Goal: Information Seeking & Learning: Understand process/instructions

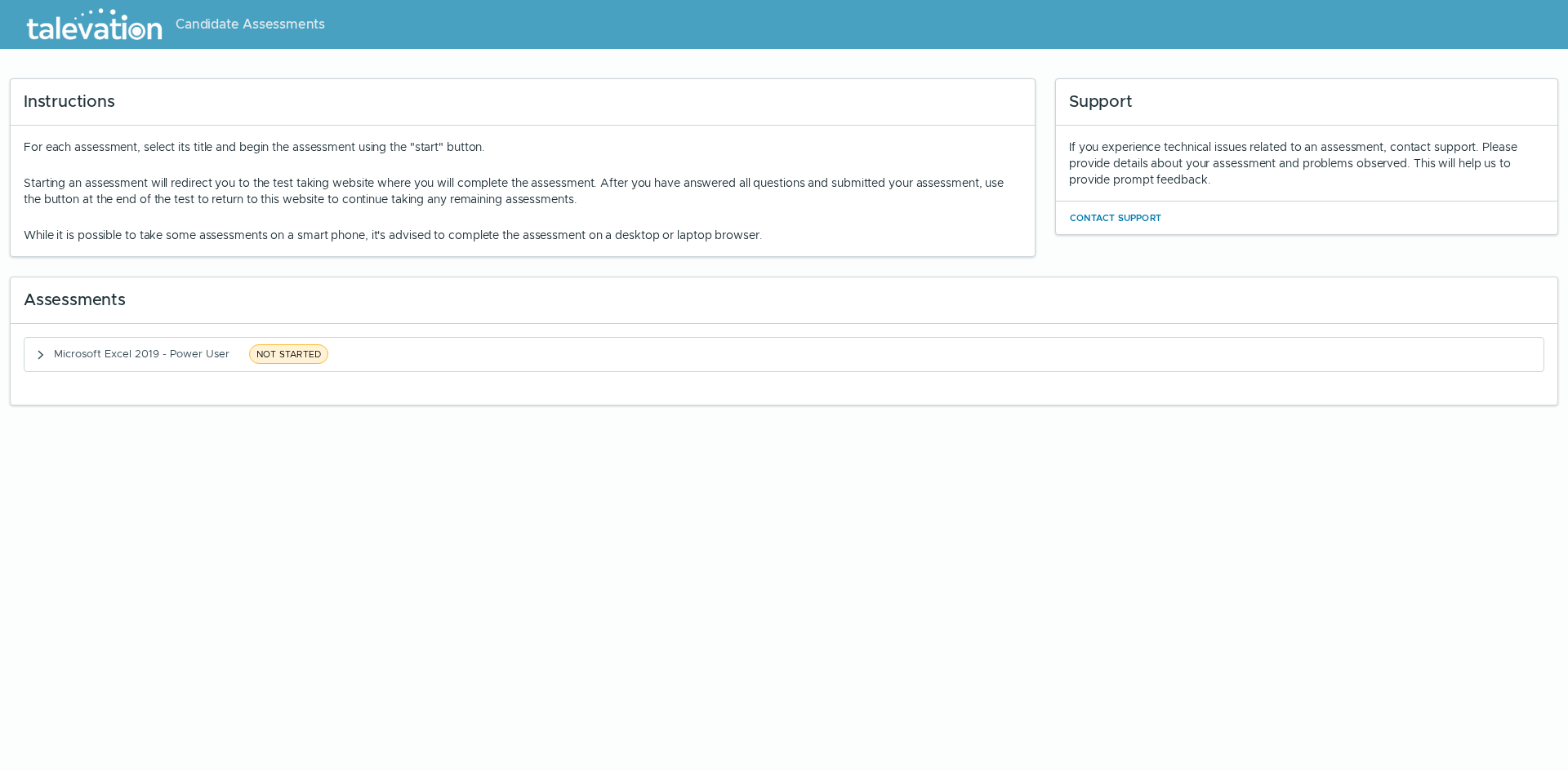
drag, startPoint x: 42, startPoint y: 147, endPoint x: 977, endPoint y: 224, distance: 938.2
click at [977, 224] on div "For each assessment, select its title and begin the assessment using the "start…" at bounding box center [523, 191] width 998 height 104
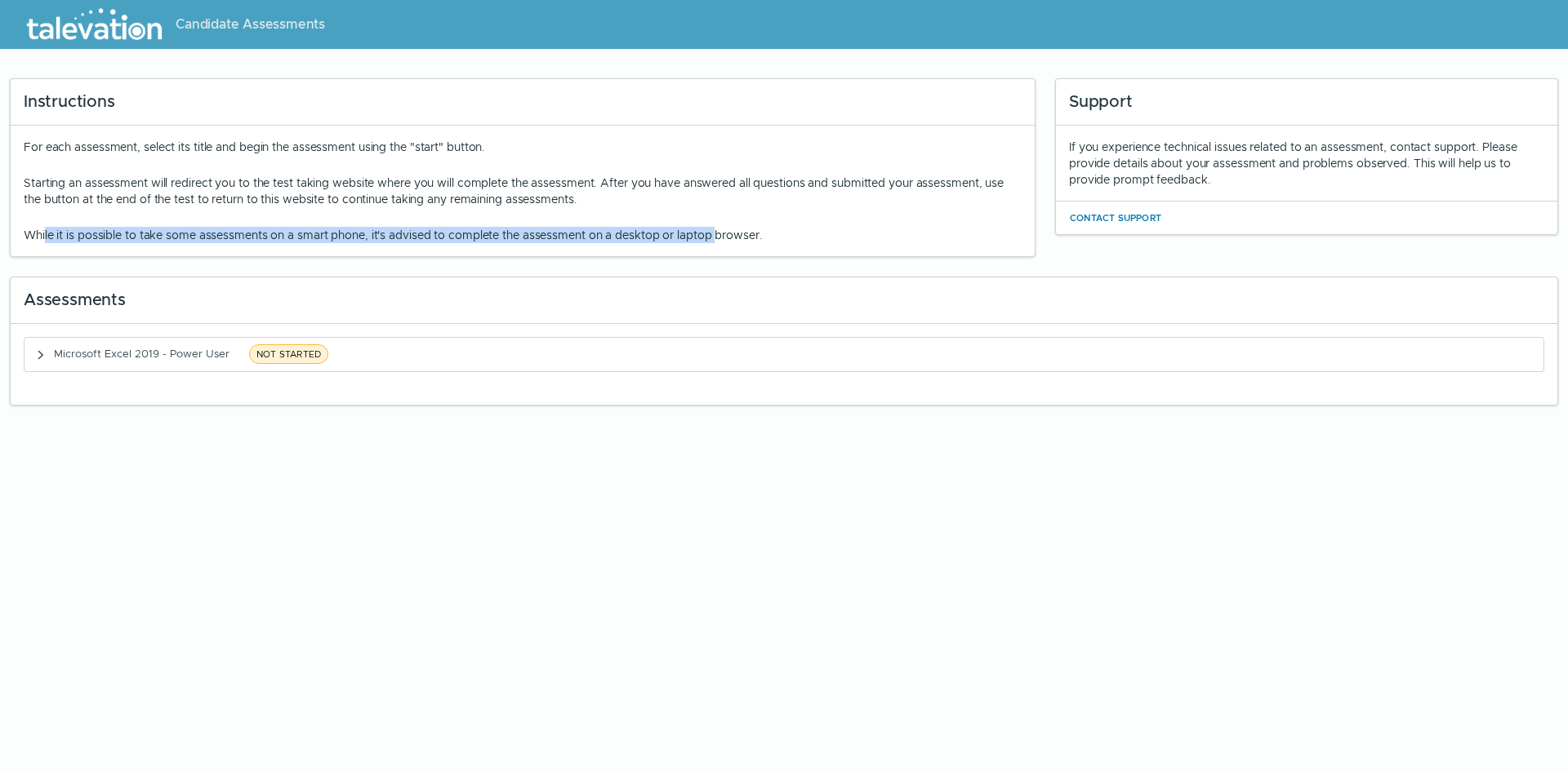
drag, startPoint x: 42, startPoint y: 225, endPoint x: 721, endPoint y: 237, distance: 679.1
click at [721, 237] on div "For each assessment, select its title and begin the assessment using the "start…" at bounding box center [523, 191] width 998 height 104
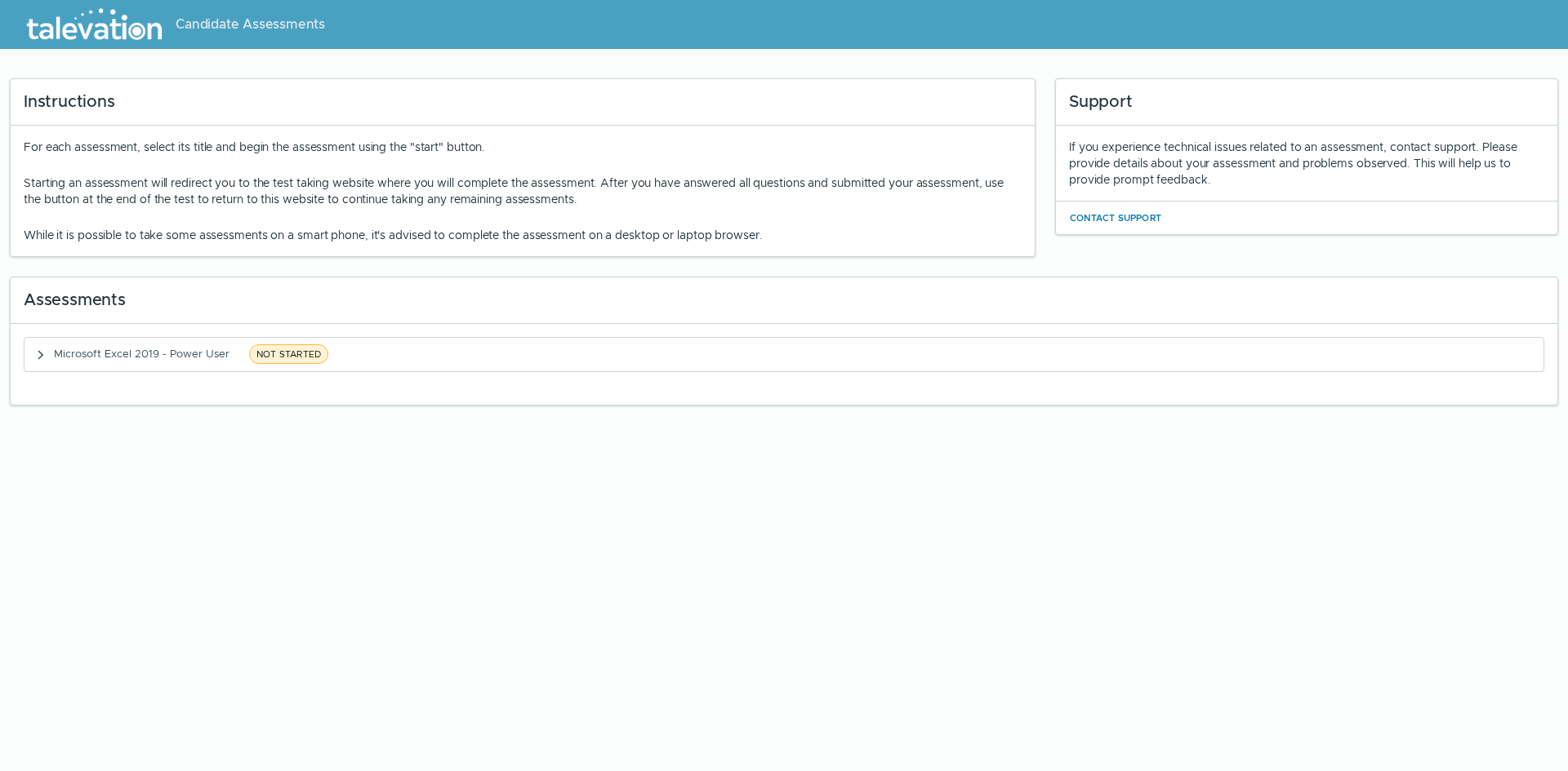
click at [788, 240] on p "While it is possible to take some assessments on a smart phone, it's advised to…" at bounding box center [523, 235] width 998 height 17
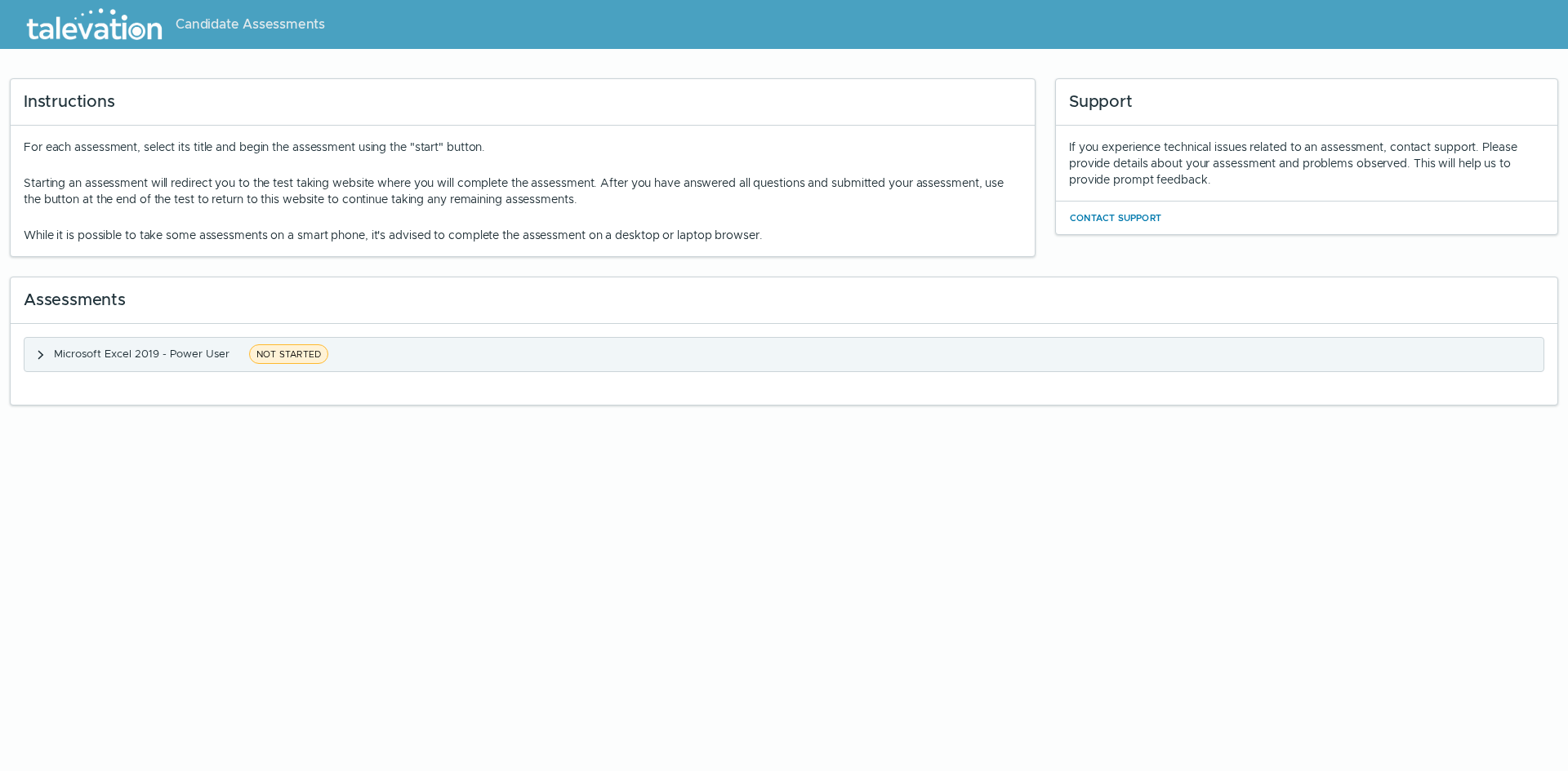
click at [35, 351] on icon "button" at bounding box center [40, 355] width 13 height 13
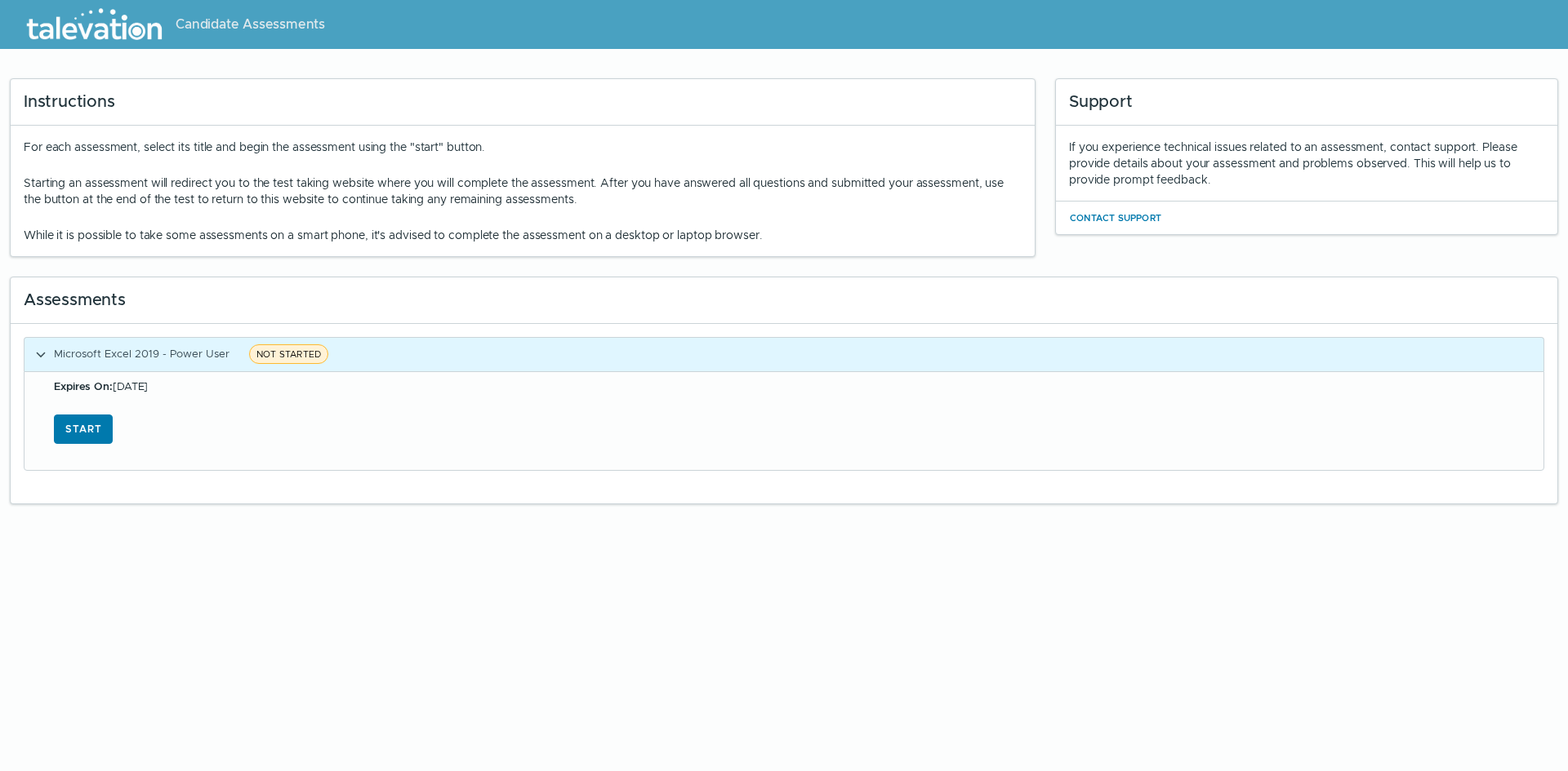
drag, startPoint x: 25, startPoint y: 143, endPoint x: 882, endPoint y: 225, distance: 860.9
click at [882, 225] on div "For each assessment, select its title and begin the assessment using the "start…" at bounding box center [523, 191] width 998 height 104
drag, startPoint x: 38, startPoint y: 233, endPoint x: 618, endPoint y: 230, distance: 580.0
click at [594, 235] on p "While it is possible to take some assessments on a smart phone, it's advised to…" at bounding box center [523, 235] width 998 height 17
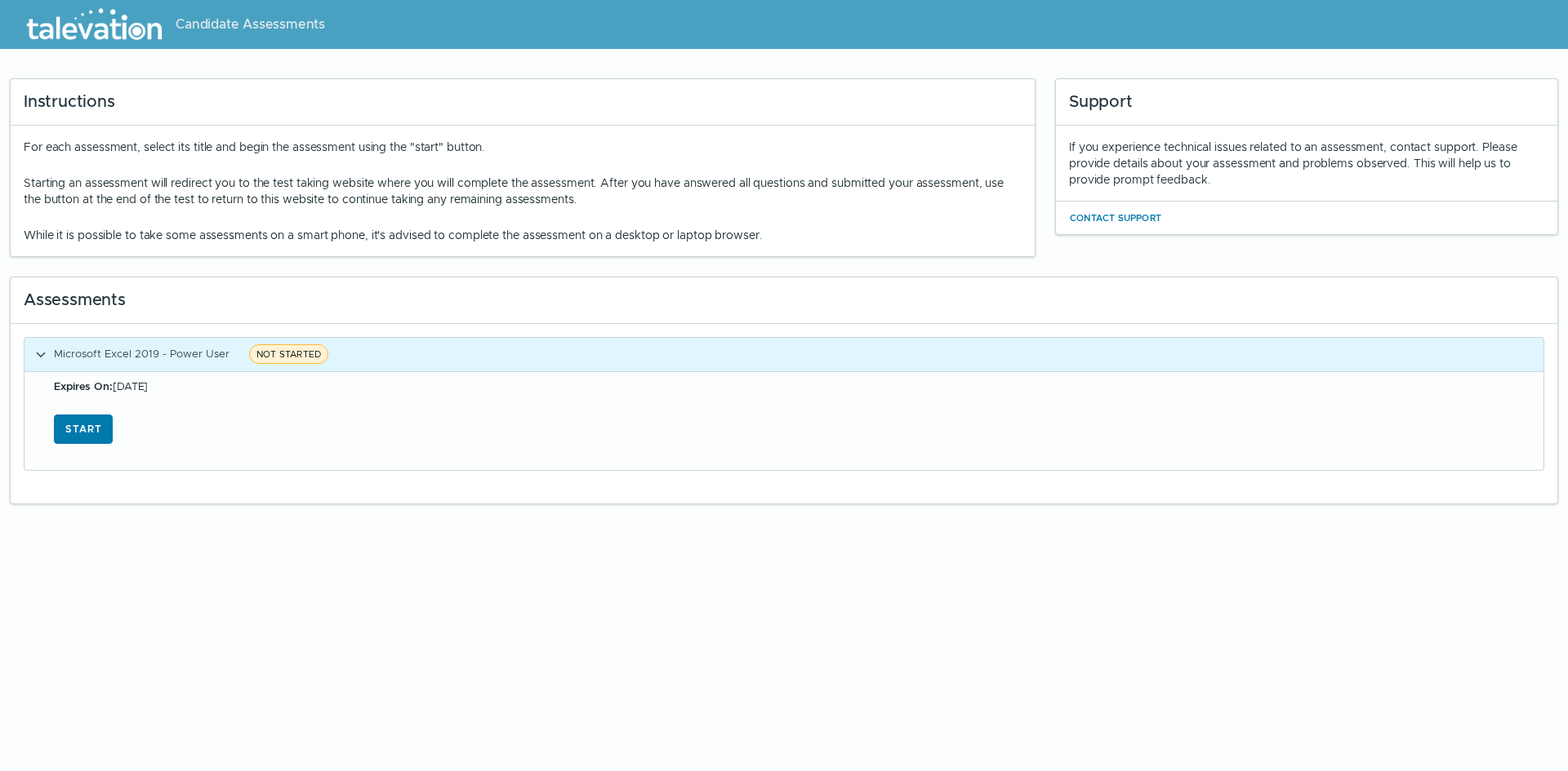
click at [618, 230] on p "While it is possible to take some assessments on a smart phone, it's advised to…" at bounding box center [523, 235] width 998 height 17
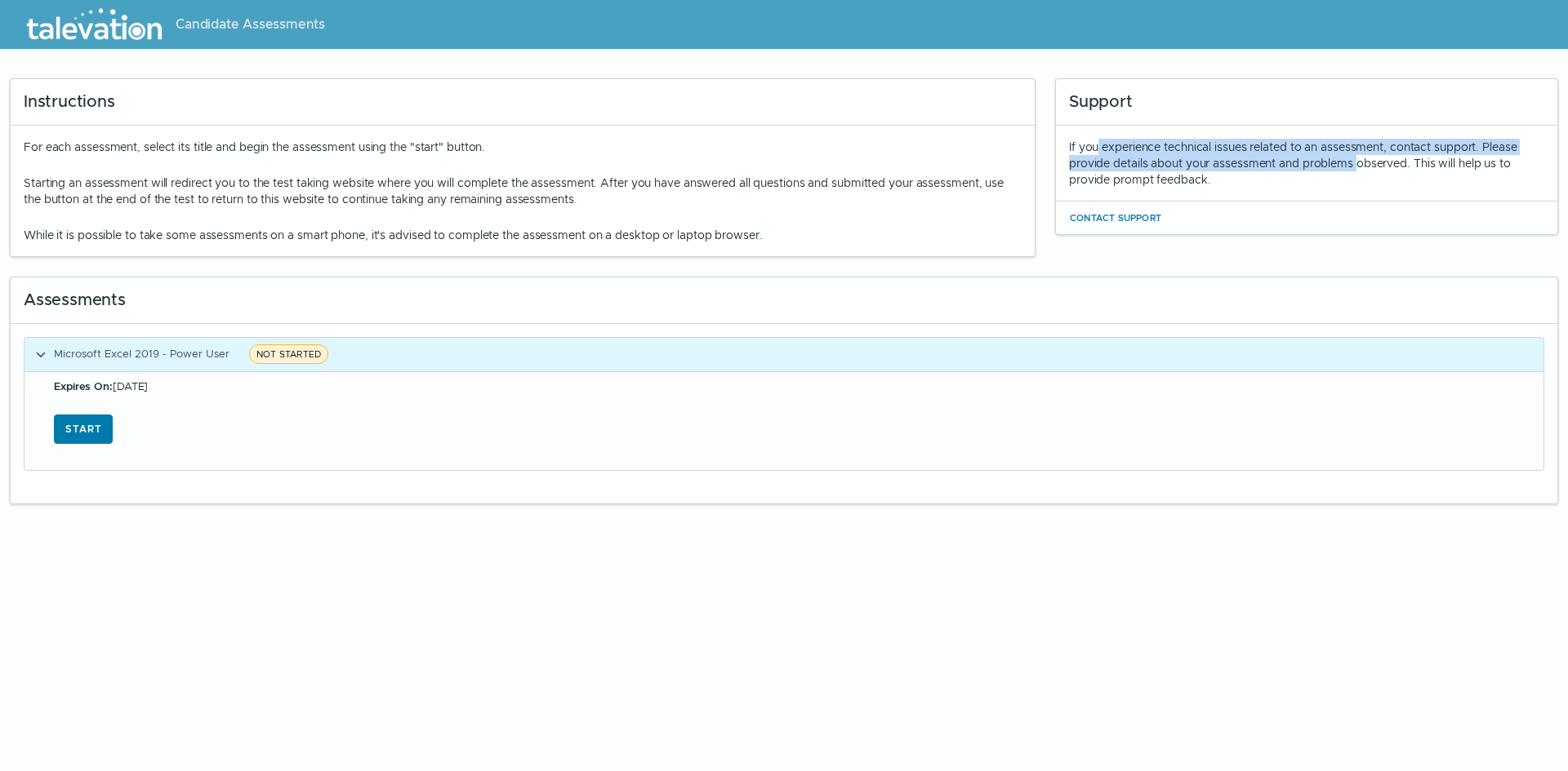
drag, startPoint x: 1094, startPoint y: 140, endPoint x: 1356, endPoint y: 161, distance: 262.8
click at [1356, 161] on div "If you experience technical issues related to an assessment, contact support. P…" at bounding box center [1307, 163] width 476 height 49
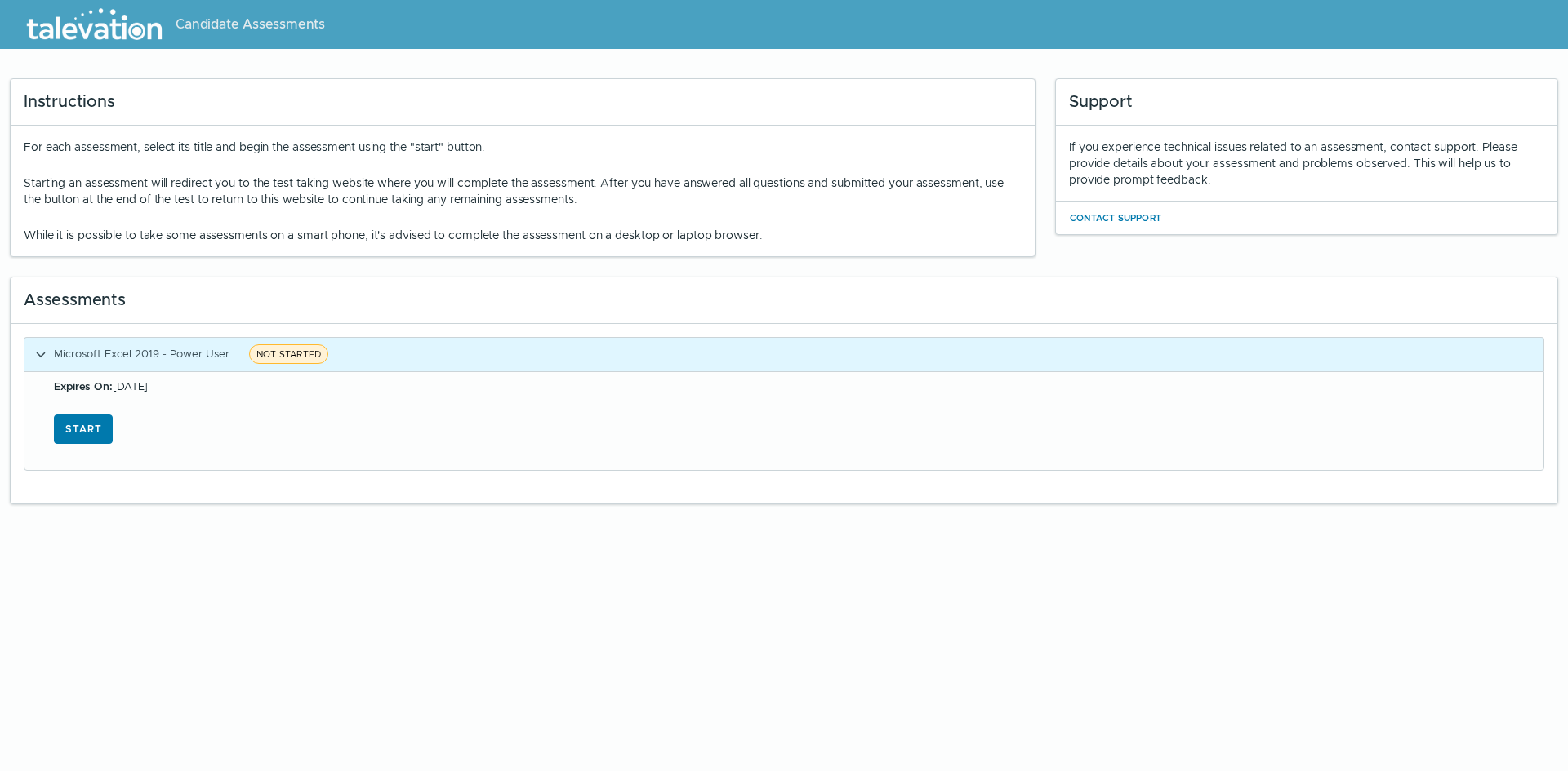
click at [349, 159] on div "For each assessment, select its title and begin the assessment using the "start…" at bounding box center [523, 191] width 998 height 104
drag, startPoint x: 81, startPoint y: 189, endPoint x: 998, endPoint y: 191, distance: 917.0
click at [998, 191] on p "Starting an assessment will redirect you to the test taking website where you w…" at bounding box center [523, 191] width 998 height 32
drag, startPoint x: 602, startPoint y: 197, endPoint x: 591, endPoint y: 200, distance: 11.4
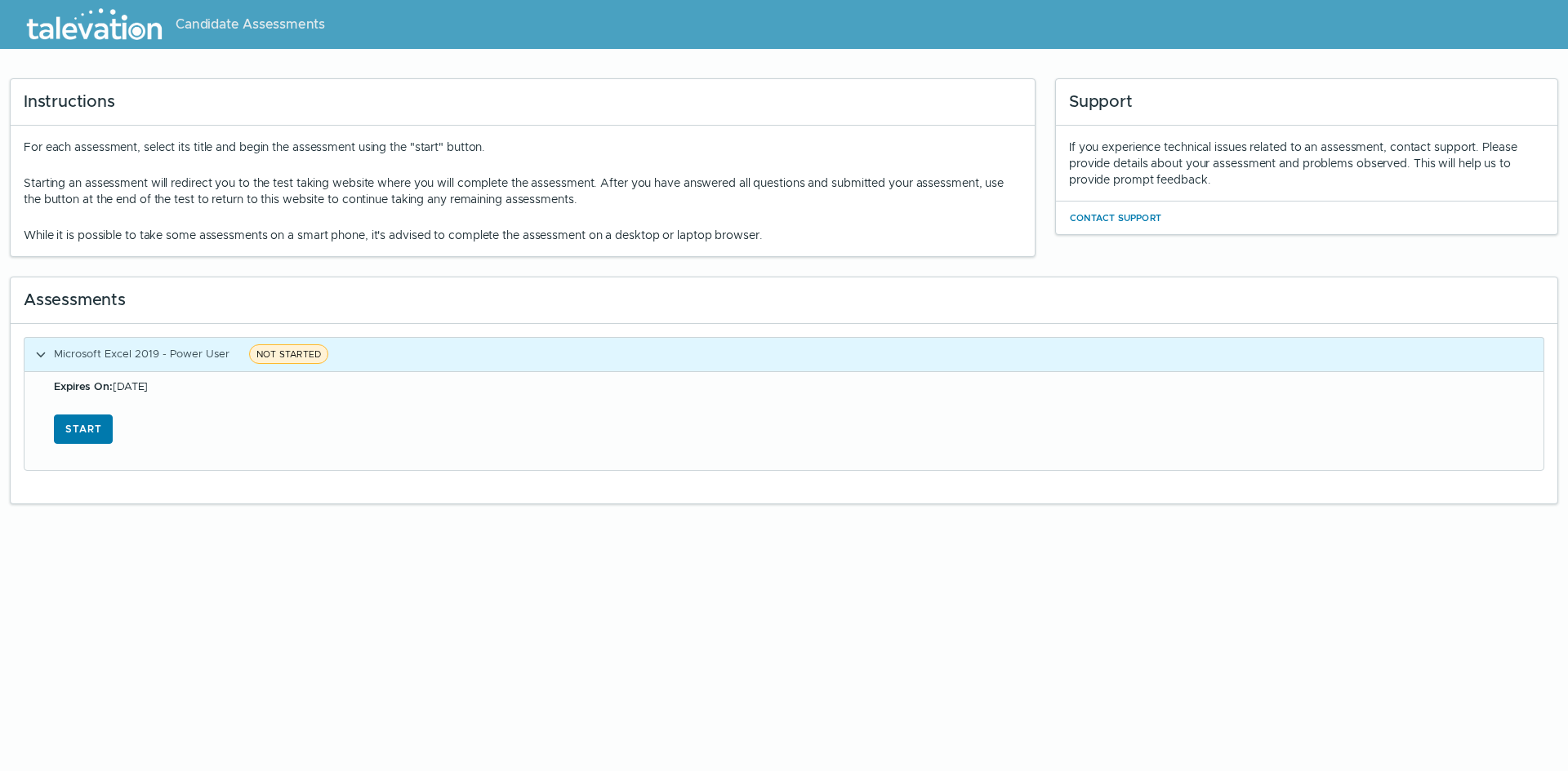
click at [591, 200] on p "Starting an assessment will redirect you to the test taking website where you w…" at bounding box center [523, 191] width 998 height 32
drag, startPoint x: 28, startPoint y: 235, endPoint x: 484, endPoint y: 242, distance: 456.1
click at [483, 242] on p "While it is possible to take some assessments on a smart phone, it's advised to…" at bounding box center [523, 235] width 998 height 17
click at [485, 242] on p "While it is possible to take some assessments on a smart phone, it's advised to…" at bounding box center [523, 235] width 998 height 17
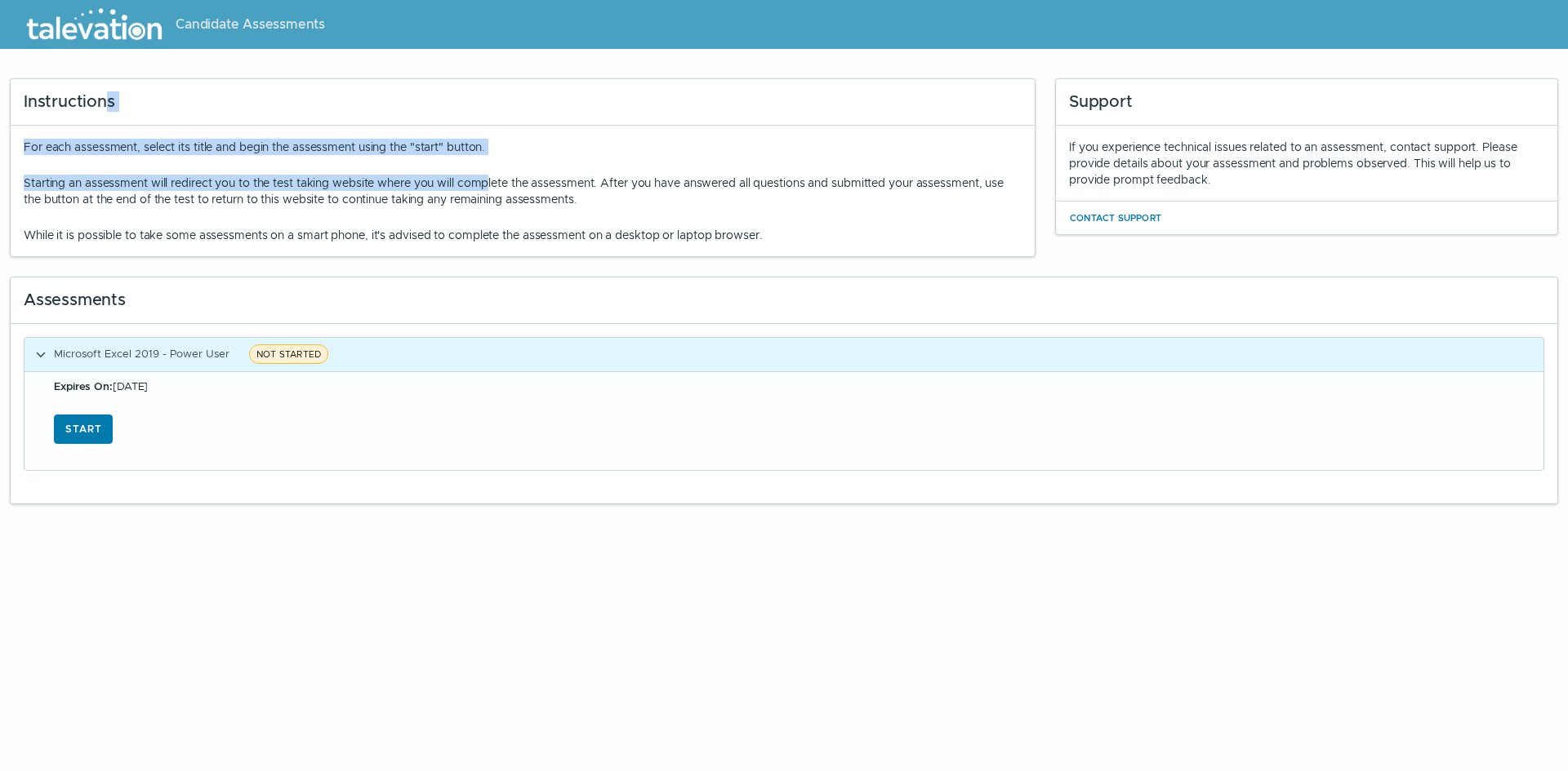
drag, startPoint x: 109, startPoint y: 125, endPoint x: 518, endPoint y: 187, distance: 413.7
click at [498, 187] on div "Instructions For each assessment, select its title and begin the assessment usi…" at bounding box center [523, 168] width 1026 height 179
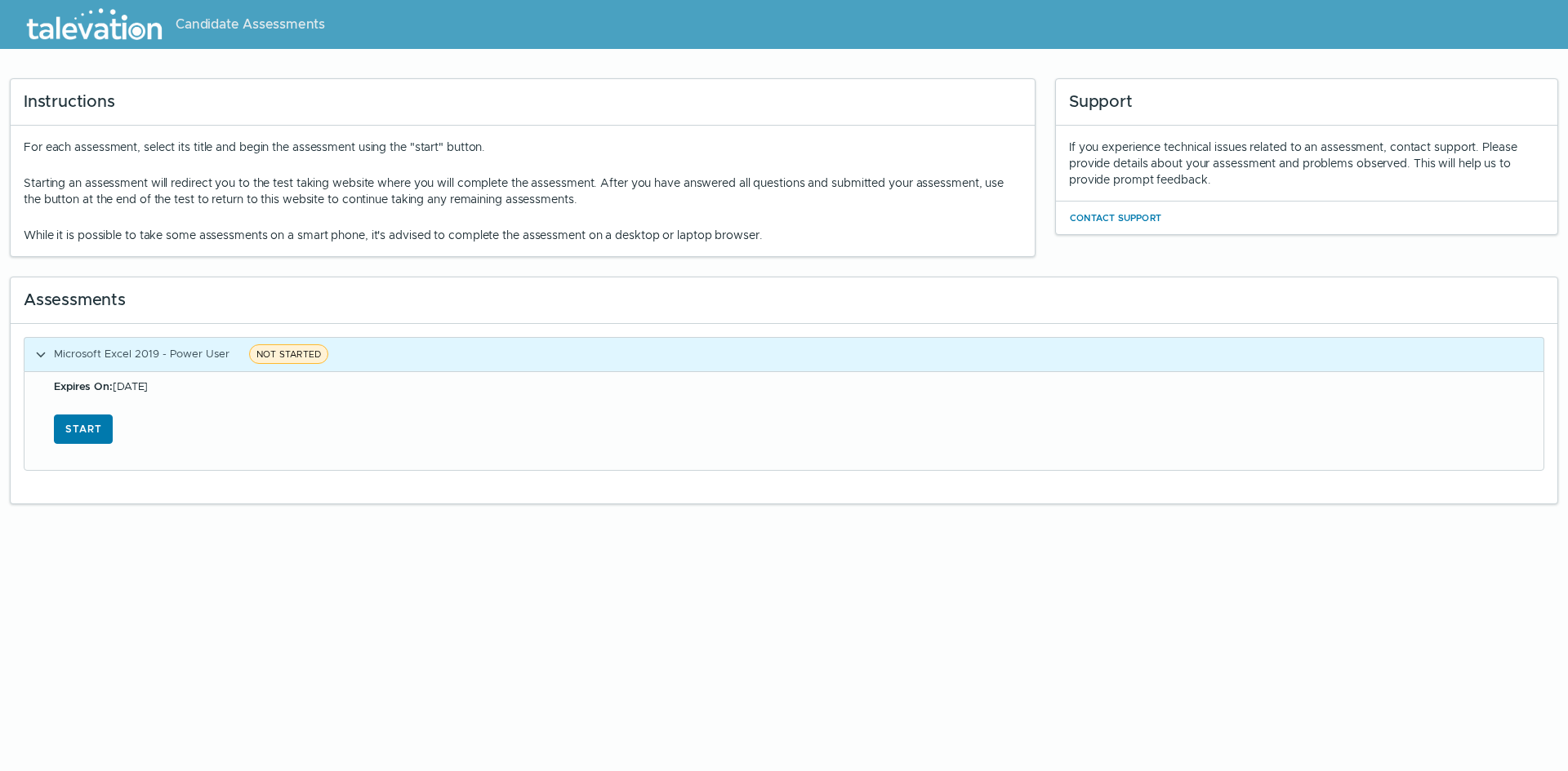
click at [522, 187] on p "Starting an assessment will redirect you to the test taking website where you w…" at bounding box center [523, 191] width 998 height 32
